Goal: Task Accomplishment & Management: Manage account settings

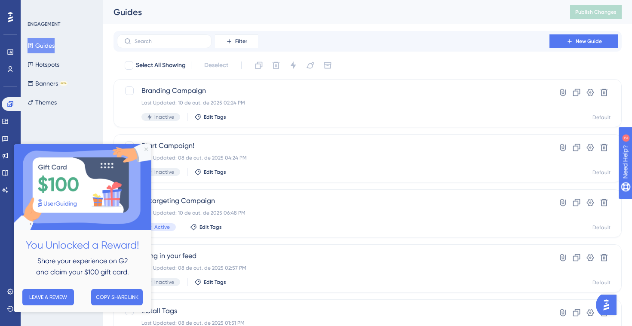
click at [145, 150] on icon "Close Preview" at bounding box center [145, 148] width 3 height 3
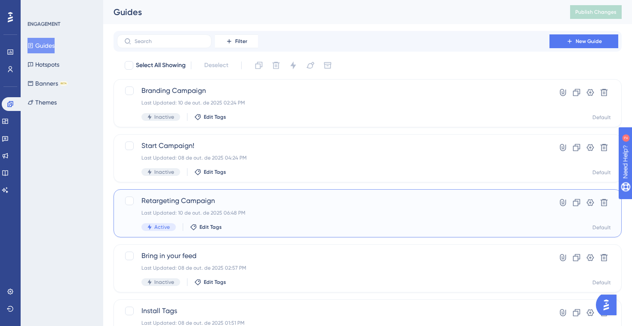
click at [244, 219] on div "Retargeting Campaign Last Updated: 10 de out. de 2025 06:48 PM Active Edit Tags" at bounding box center [332, 213] width 383 height 35
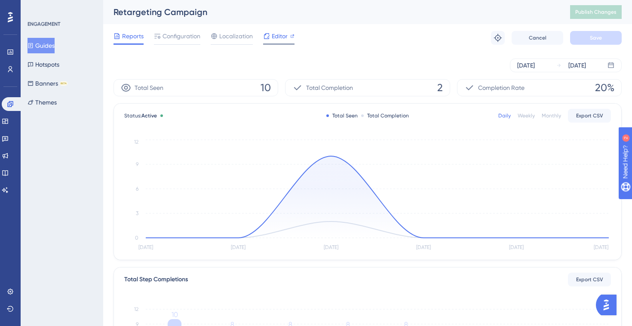
click at [280, 38] on span "Editor" at bounding box center [280, 36] width 16 height 10
click at [187, 36] on span "Configuration" at bounding box center [181, 36] width 38 height 10
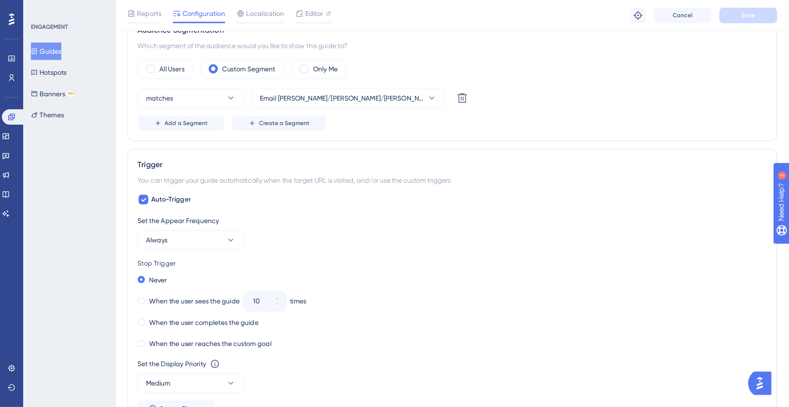
scroll to position [321, 0]
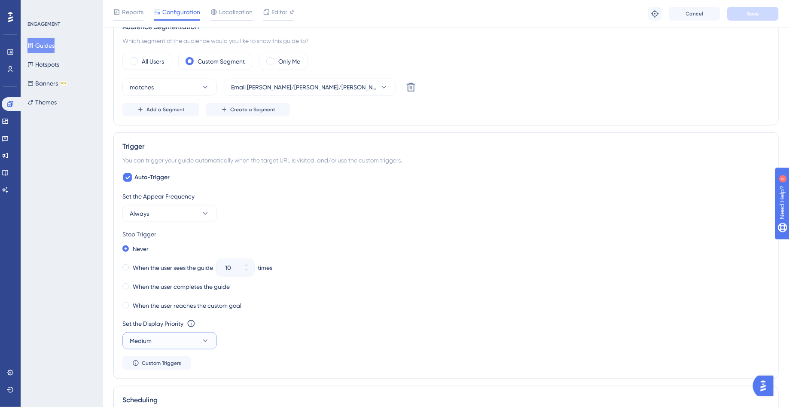
click at [184, 325] on button "Medium" at bounding box center [169, 340] width 95 height 17
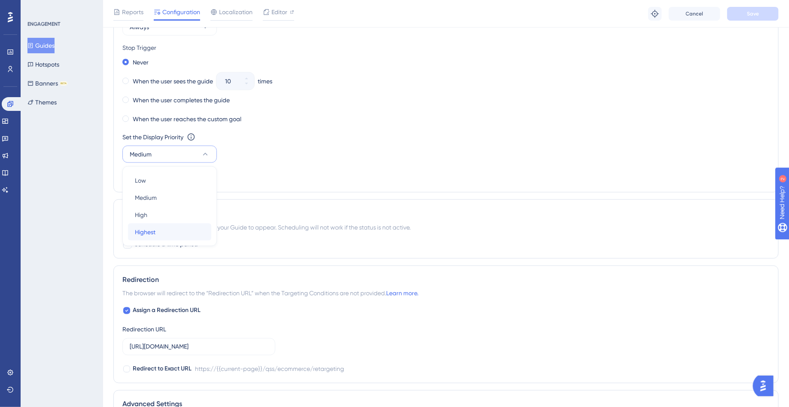
click at [189, 229] on div "Highest Highest" at bounding box center [170, 231] width 70 height 17
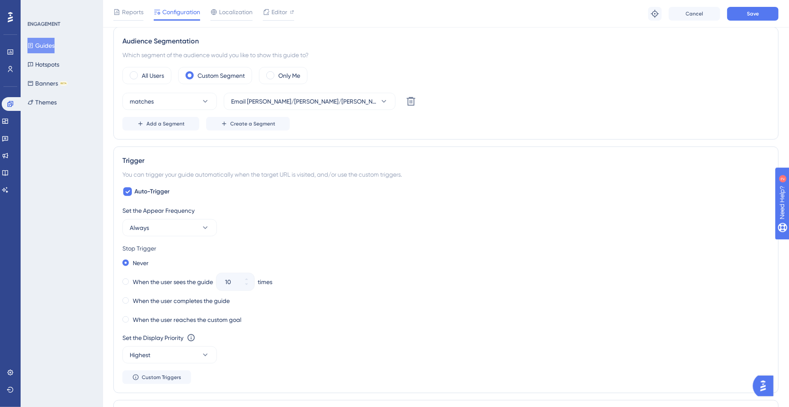
scroll to position [309, 0]
click at [195, 325] on button "Highest" at bounding box center [169, 352] width 95 height 17
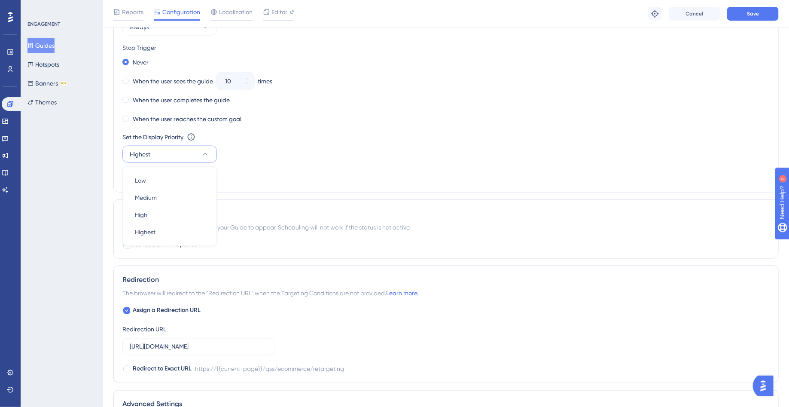
click at [525, 138] on div "Set the Display Priority This option will set the display priority between auto…" at bounding box center [446, 137] width 648 height 10
click at [631, 18] on button "Save" at bounding box center [754, 14] width 52 height 14
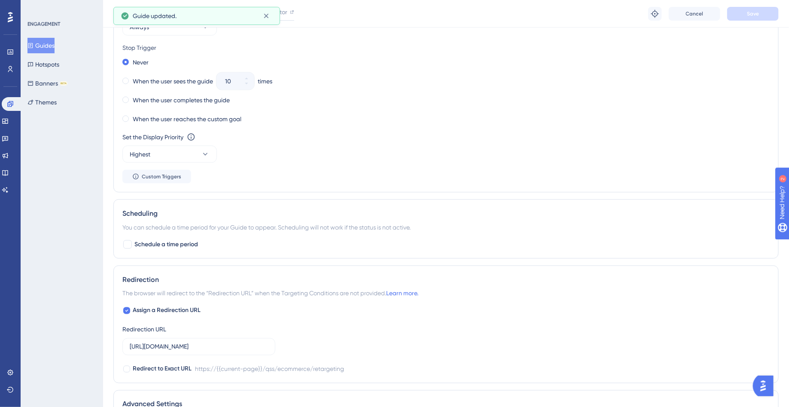
scroll to position [0, 0]
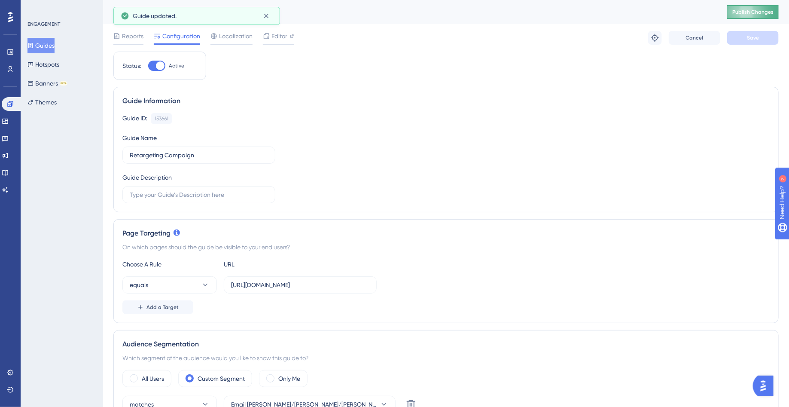
click at [631, 10] on span "Publish Changes" at bounding box center [753, 12] width 41 height 7
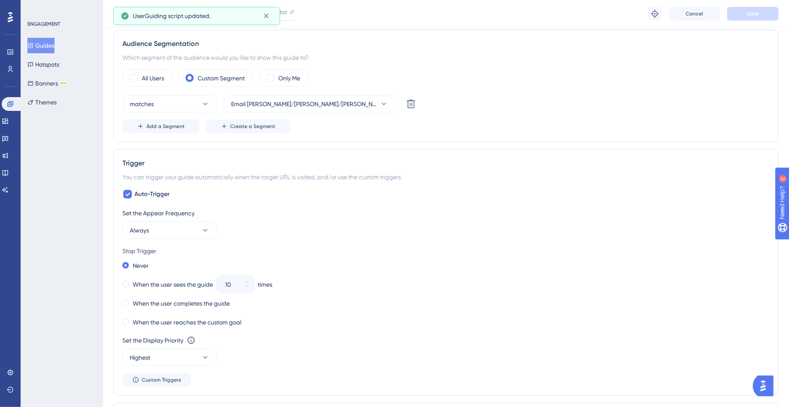
scroll to position [308, 0]
